Goal: Find specific page/section: Find specific page/section

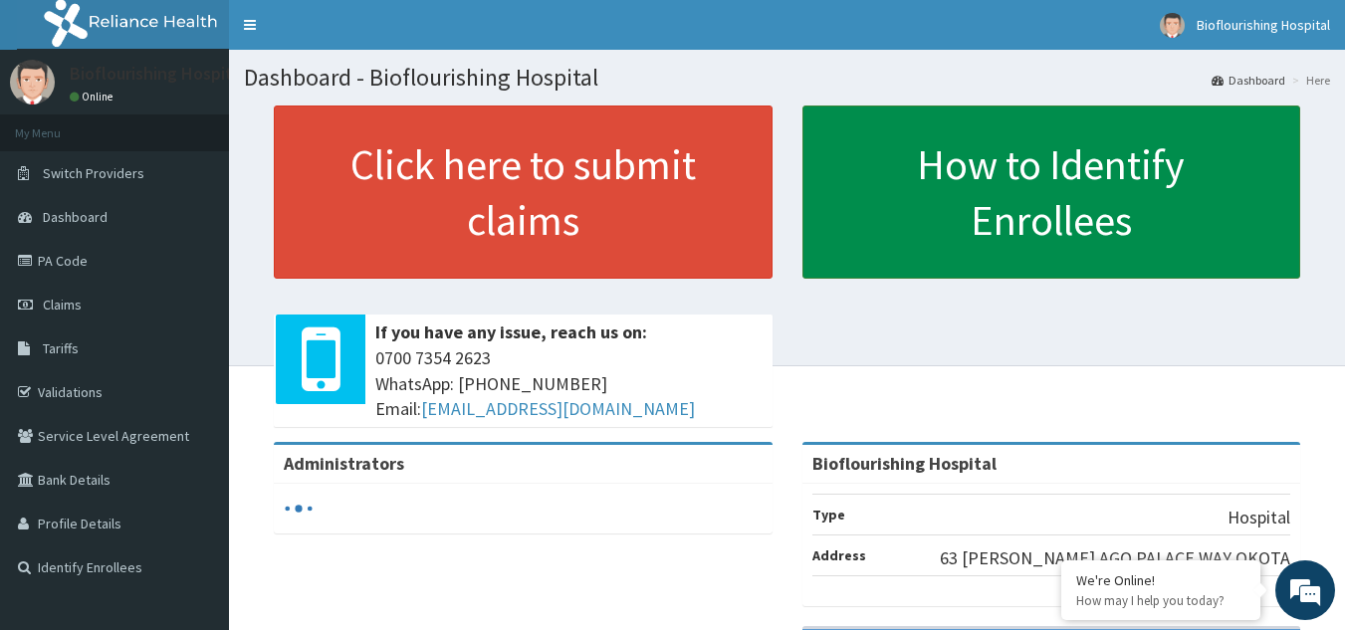
click at [876, 237] on link "How to Identify Enrollees" at bounding box center [1052, 192] width 499 height 173
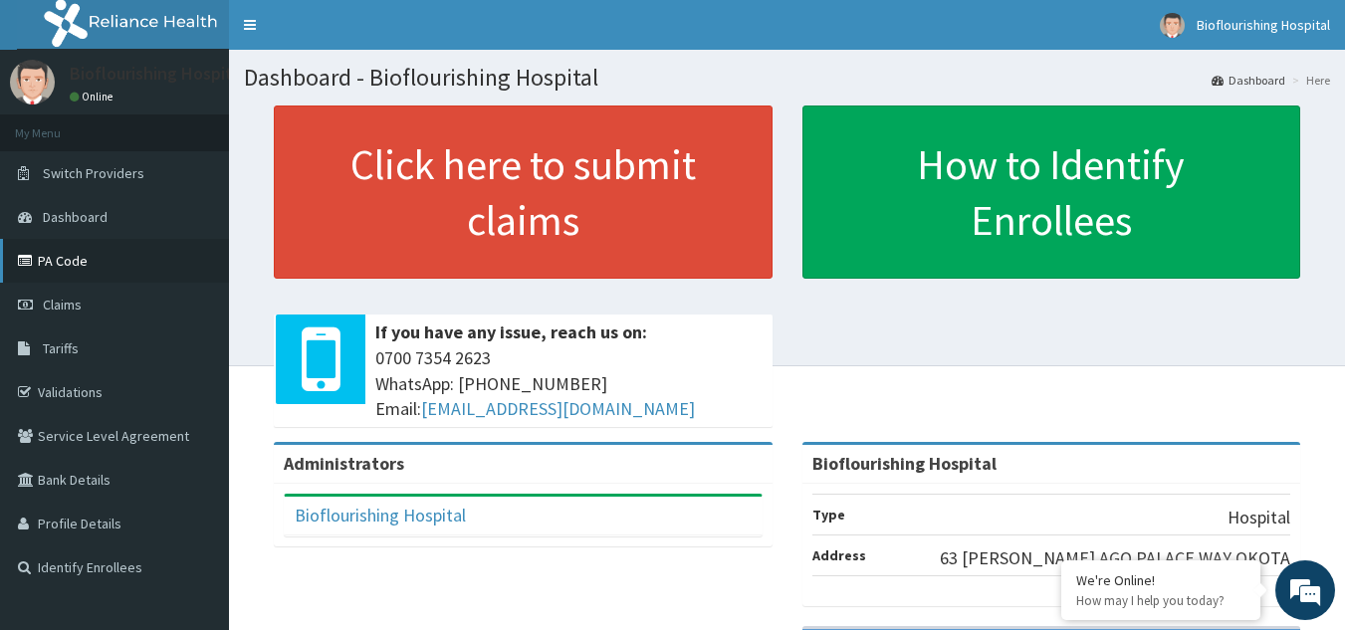
click at [66, 267] on link "PA Code" at bounding box center [114, 261] width 229 height 44
